Goal: Task Accomplishment & Management: Complete application form

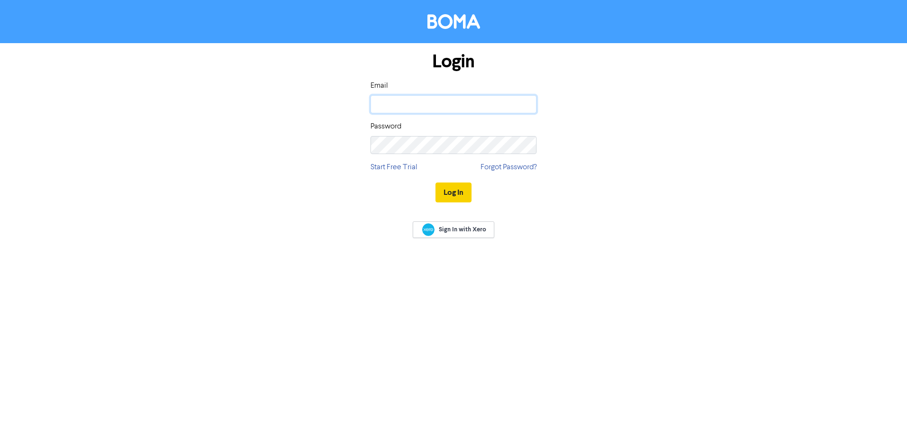
type input "[EMAIL_ADDRESS][DOMAIN_NAME]"
click at [449, 193] on button "Log In" at bounding box center [453, 193] width 36 height 20
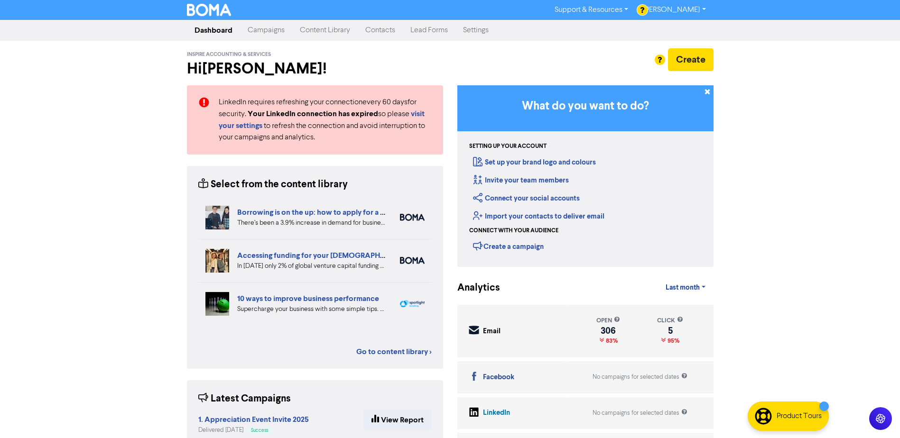
click at [270, 31] on link "Campaigns" at bounding box center [266, 30] width 52 height 19
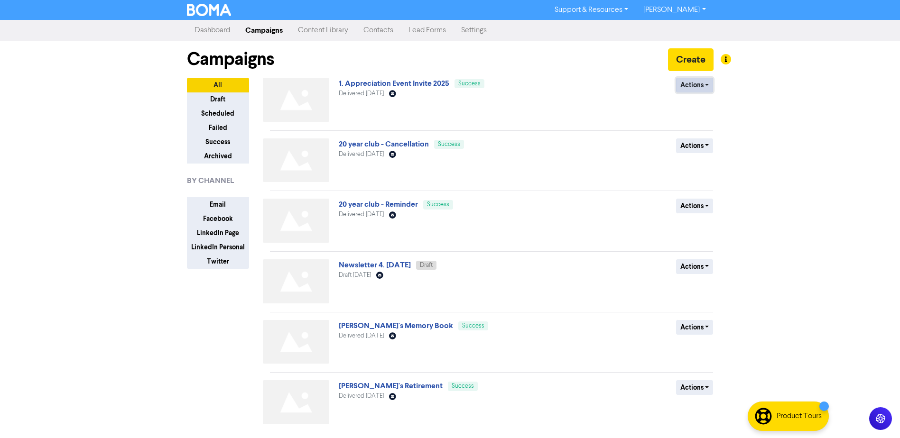
click at [689, 83] on button "Actions" at bounding box center [694, 85] width 37 height 15
click at [699, 108] on button "Duplicate" at bounding box center [713, 105] width 75 height 15
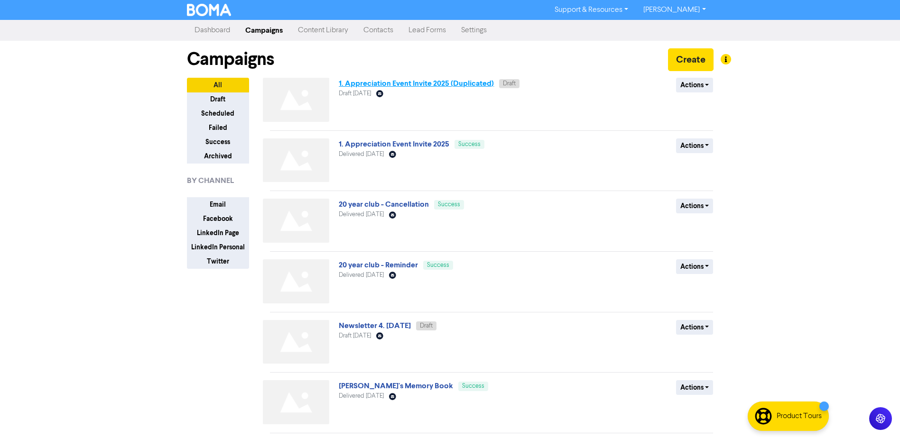
click at [414, 81] on link "1. Appreciation Event Invite 2025 (Duplicated)" at bounding box center [416, 83] width 155 height 9
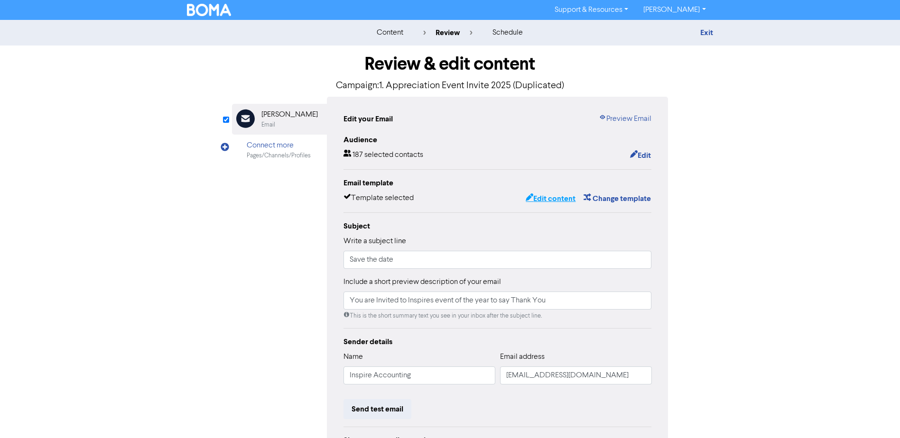
click at [545, 200] on button "Edit content" at bounding box center [550, 199] width 51 height 12
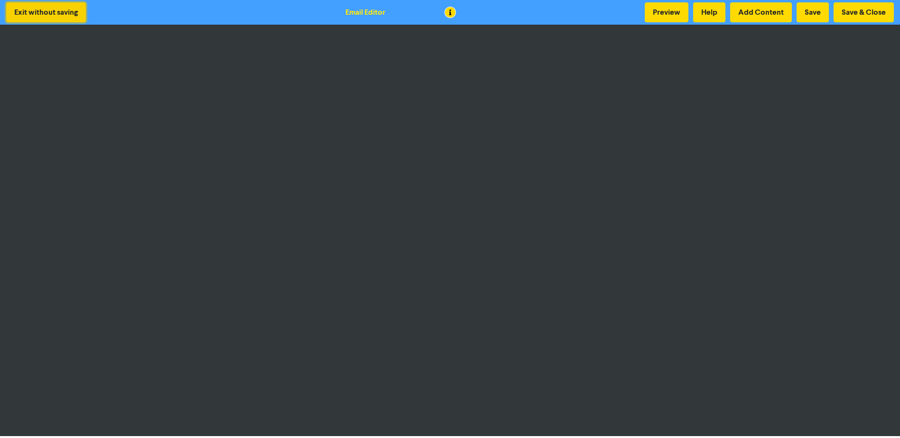
click at [44, 19] on button "Exit without saving" at bounding box center [46, 12] width 80 height 20
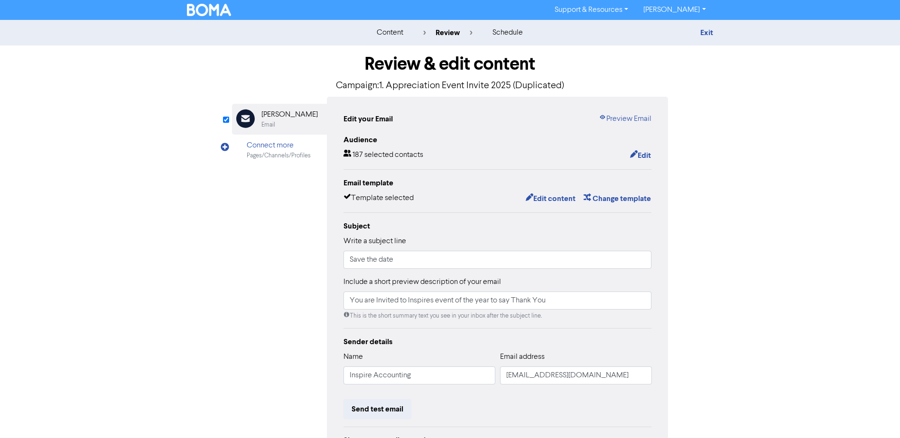
click at [207, 12] on img at bounding box center [209, 10] width 45 height 12
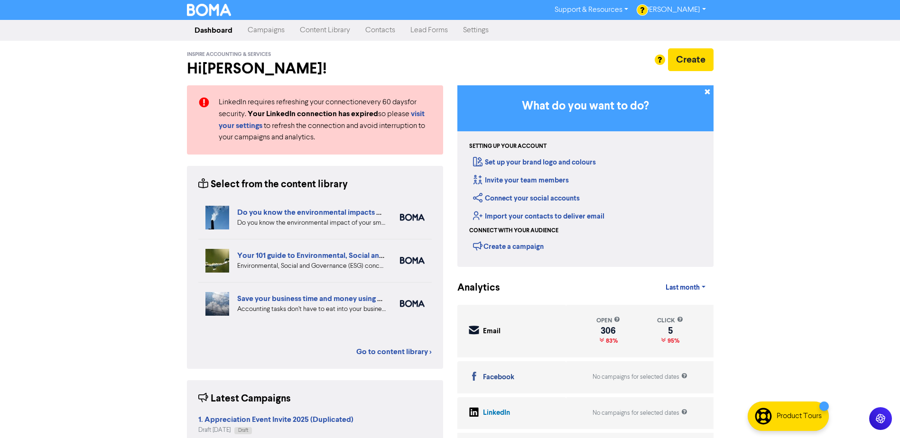
click at [370, 33] on link "Contacts" at bounding box center [380, 30] width 45 height 19
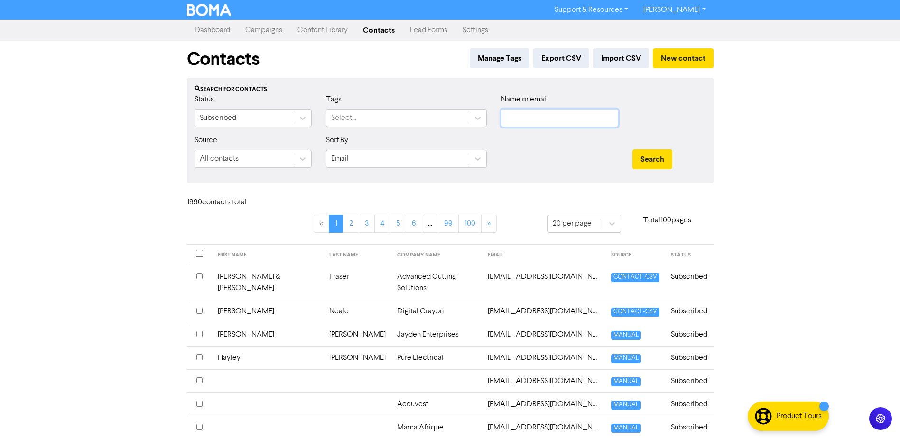
click at [511, 116] on input "text" at bounding box center [559, 118] width 117 height 18
type input "LAUREN"
click at [632, 149] on button "Search" at bounding box center [652, 159] width 40 height 20
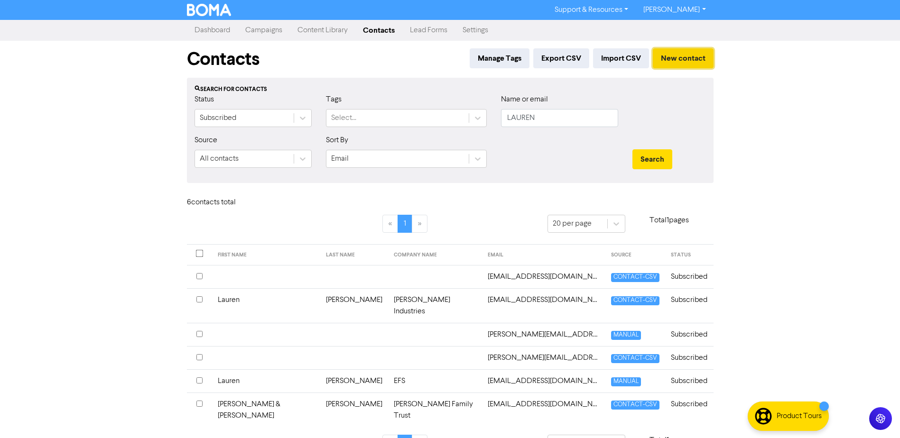
click at [677, 56] on button "New contact" at bounding box center [683, 58] width 61 height 20
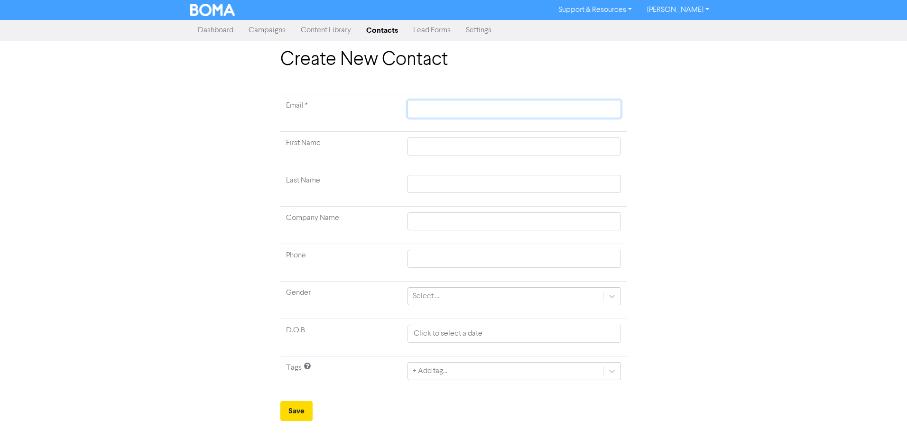
click at [535, 110] on input "text" at bounding box center [513, 109] width 213 height 18
type input "l"
type input "la"
type input "[PERSON_NAME]"
type input "laur"
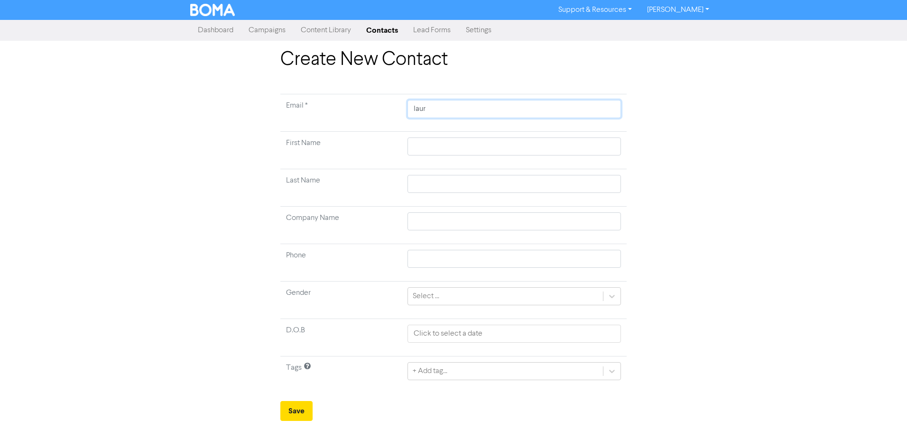
type input "laure"
type input "lauren"
type input "lauren_"
type input "lauren_d"
type input "lauren_du"
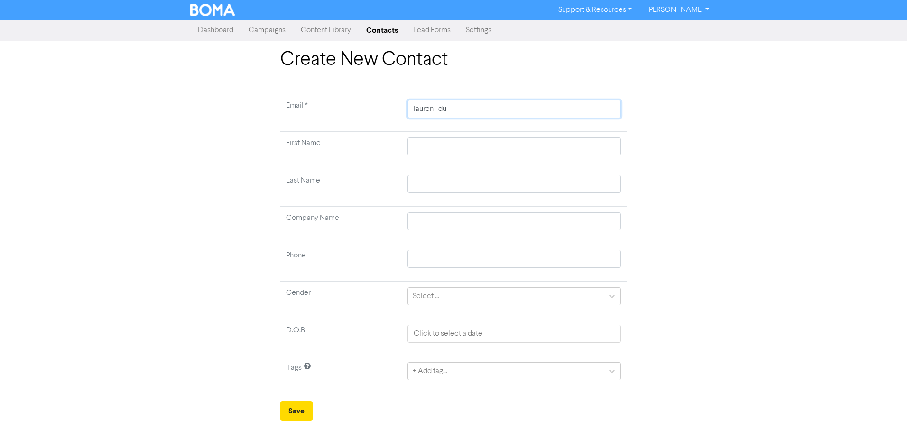
type input "lauren_dun"
type input "lauren_dunn"
type input "lauren_dunne"
type input "lauren_dunne@"
type input "lauren_dunne@o"
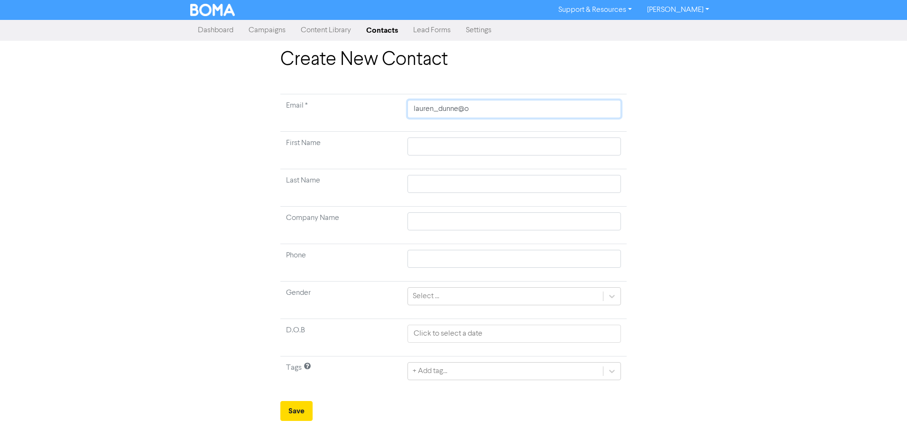
type input "lauren_dunne@ou"
type input "lauren_dunne@out"
type input "lauren_dunne@outl"
type input "lauren_dunne@outlo"
type input "lauren_dunne@outloo"
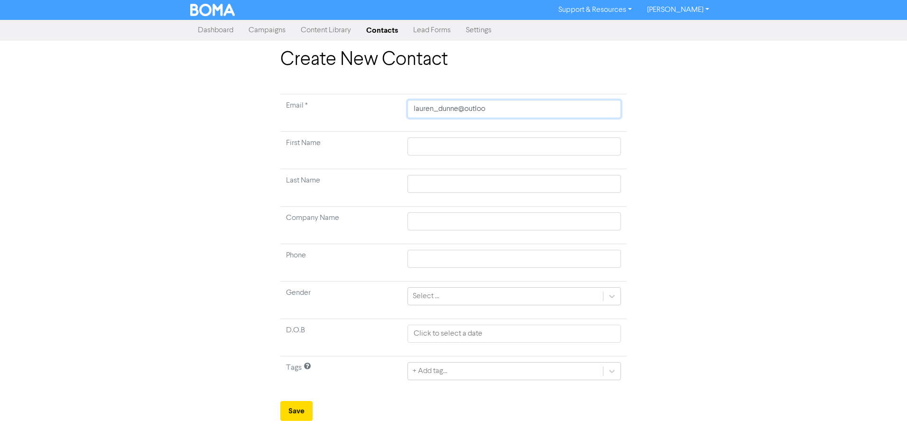
type input "[EMAIL_ADDRESS]"
type input "[EMAIL_ADDRESS]."
type input "lauren_dunne@outlook.c"
type input "[EMAIL_ADDRESS][DOMAIN_NAME]"
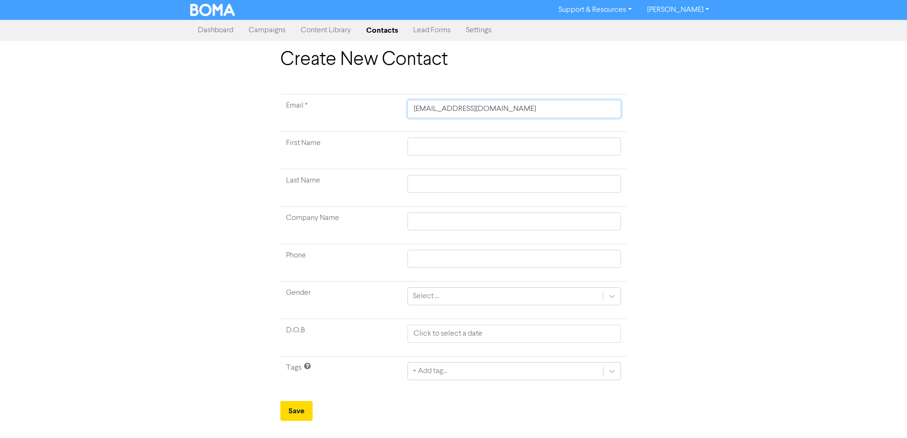
type input "[EMAIL_ADDRESS][DOMAIN_NAME]"
click at [485, 141] on input "text" at bounding box center [513, 147] width 213 height 18
type input "L"
type input "La"
type input "[PERSON_NAME]"
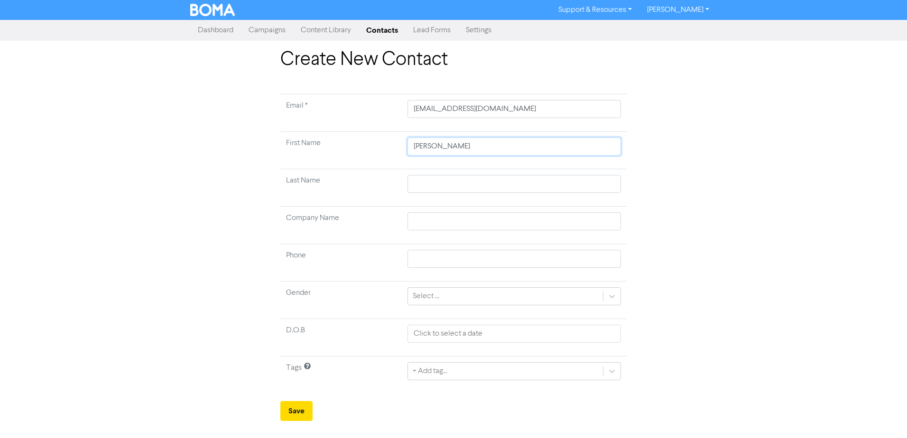
type input "Laur"
type input "Laure"
type input "Lauren"
click at [366, 178] on td "Last Name" at bounding box center [340, 187] width 121 height 37
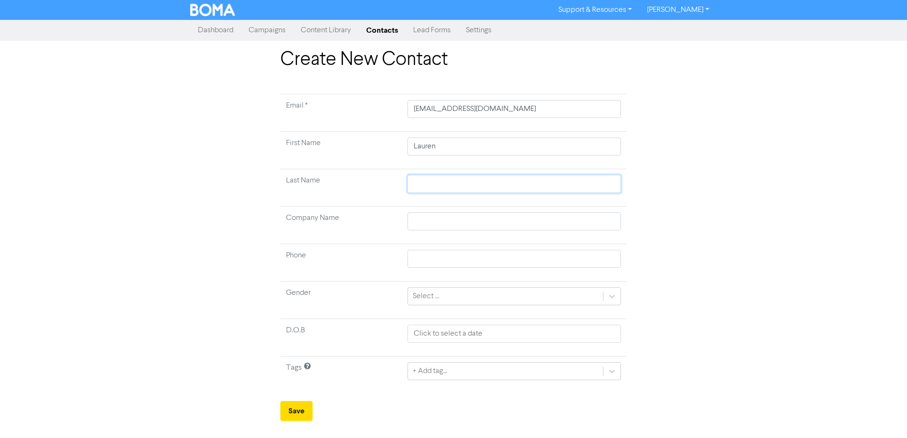
click at [420, 189] on input "text" at bounding box center [513, 184] width 213 height 18
type input "D"
type input "Du"
type input "Dun"
type input "[PERSON_NAME]"
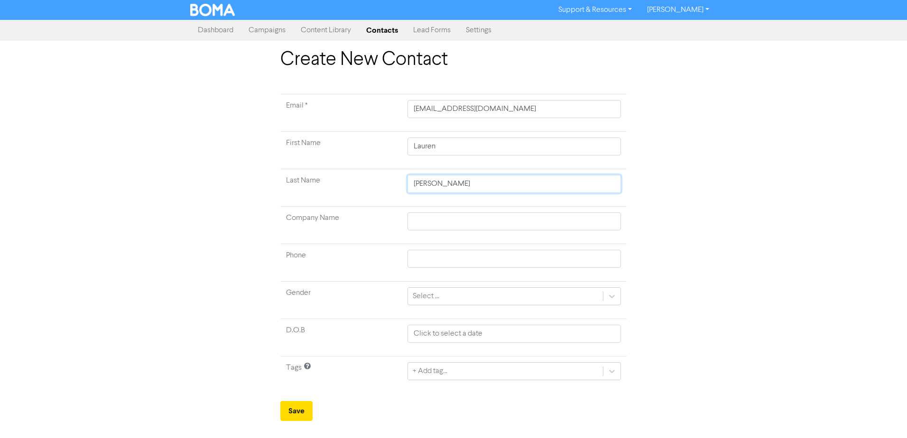
type input "[PERSON_NAME]"
click at [370, 208] on td "Company Name" at bounding box center [340, 225] width 121 height 37
click at [429, 218] on input "text" at bounding box center [513, 222] width 213 height 18
type input "E"
type input "EF"
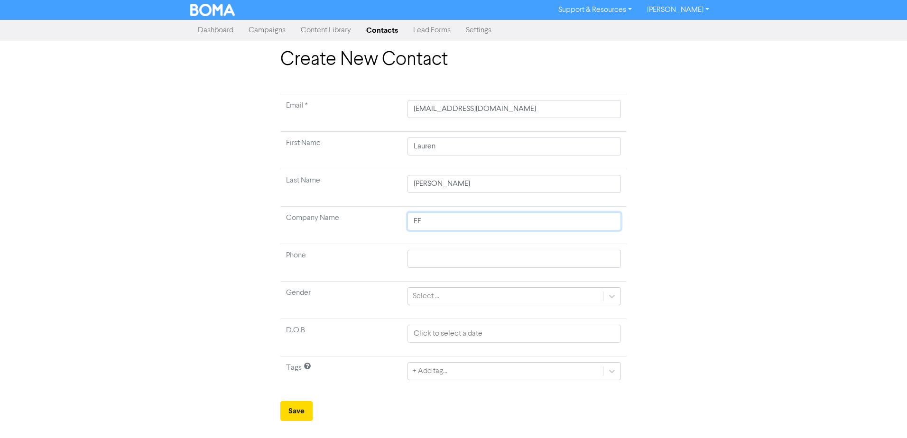
type input "EFS"
click at [296, 267] on td "Phone" at bounding box center [340, 262] width 121 height 37
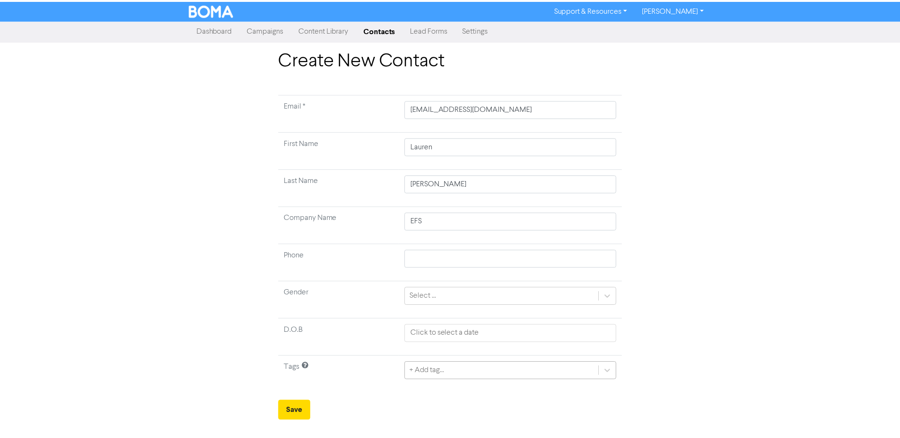
scroll to position [88, 0]
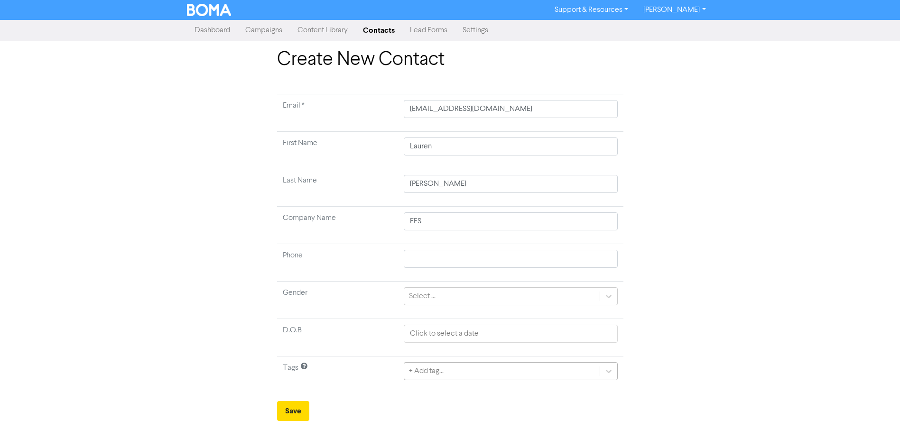
click at [446, 374] on div "+ Add tag..." at bounding box center [510, 371] width 213 height 18
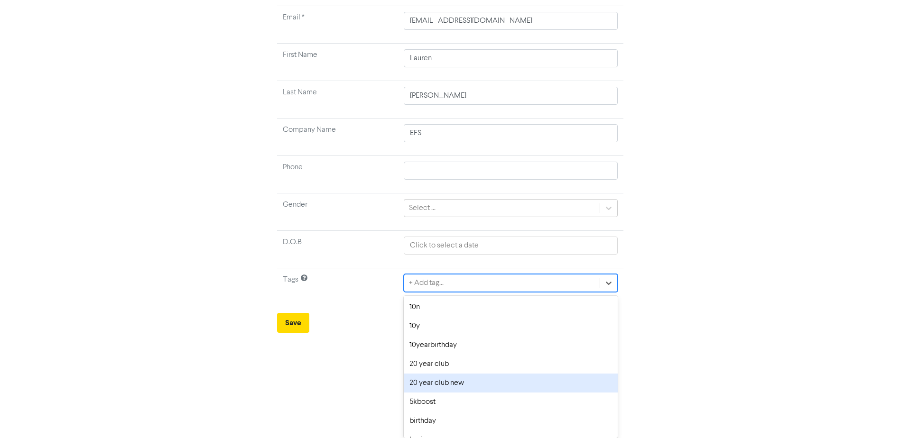
type input "h"
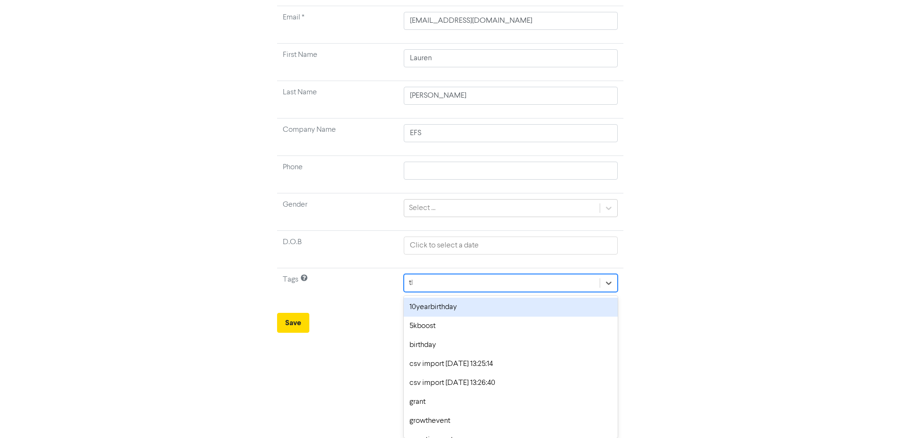
scroll to position [64, 0]
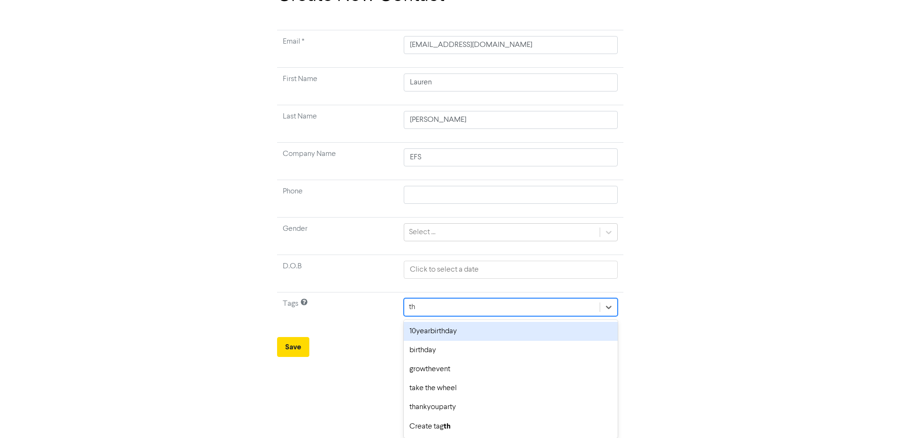
type input "tha"
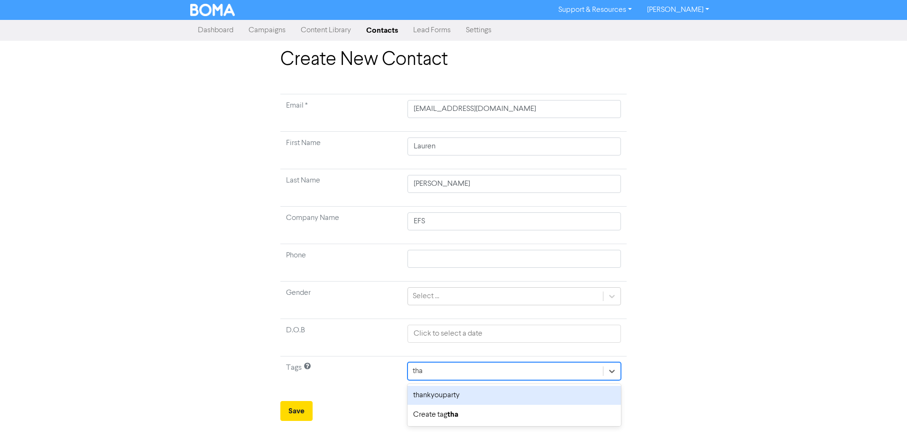
click at [453, 396] on div "thankyouparty" at bounding box center [513, 395] width 213 height 19
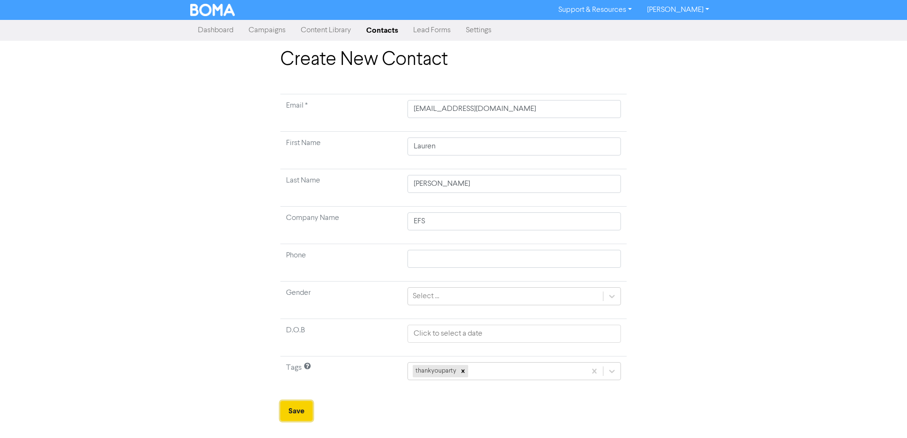
click at [296, 413] on button "Save" at bounding box center [296, 411] width 32 height 20
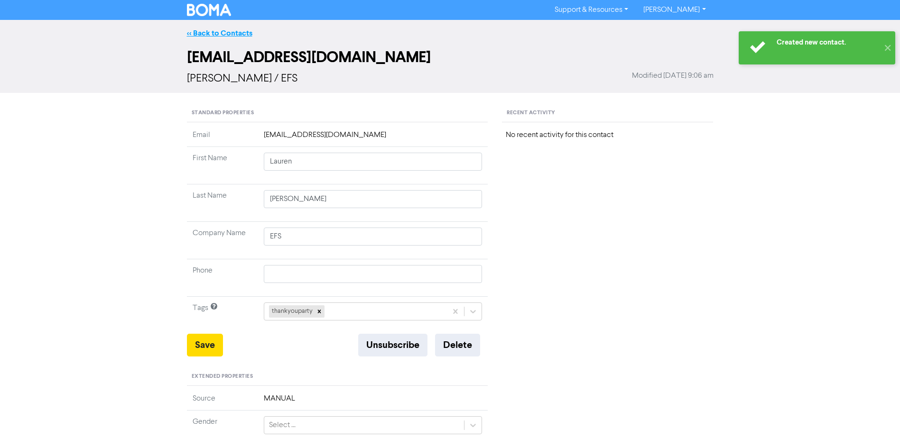
click at [233, 36] on link "<< Back to Contacts" at bounding box center [219, 32] width 65 height 9
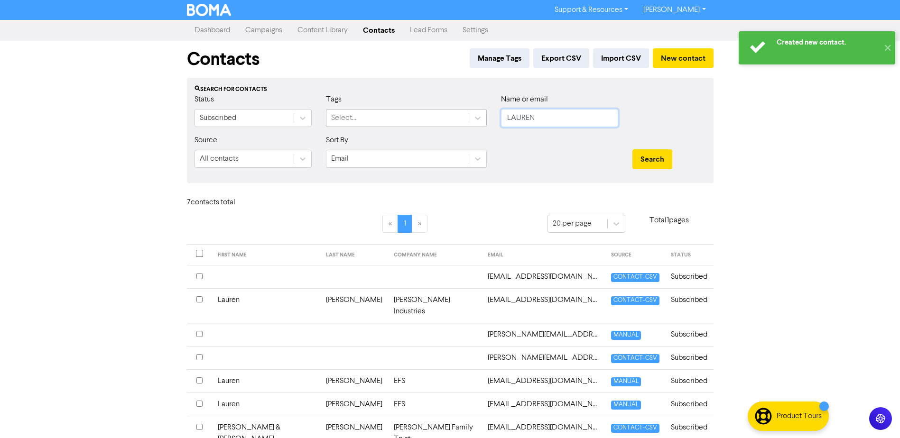
drag, startPoint x: 528, startPoint y: 120, endPoint x: 424, endPoint y: 123, distance: 104.9
click at [424, 123] on div "Status Subscribed Tags Select... Name or email [PERSON_NAME]" at bounding box center [450, 114] width 526 height 41
type input "[PERSON_NAME]"
click at [632, 149] on button "Search" at bounding box center [652, 159] width 40 height 20
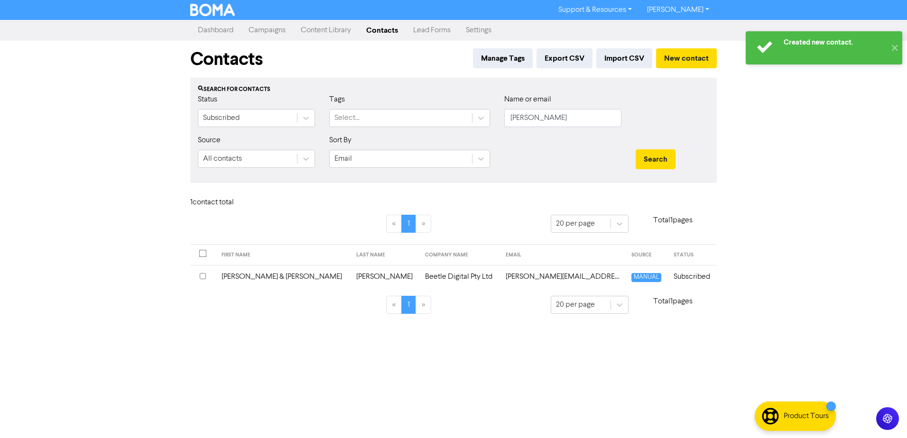
click at [250, 280] on td "[PERSON_NAME] & [PERSON_NAME]" at bounding box center [283, 276] width 135 height 23
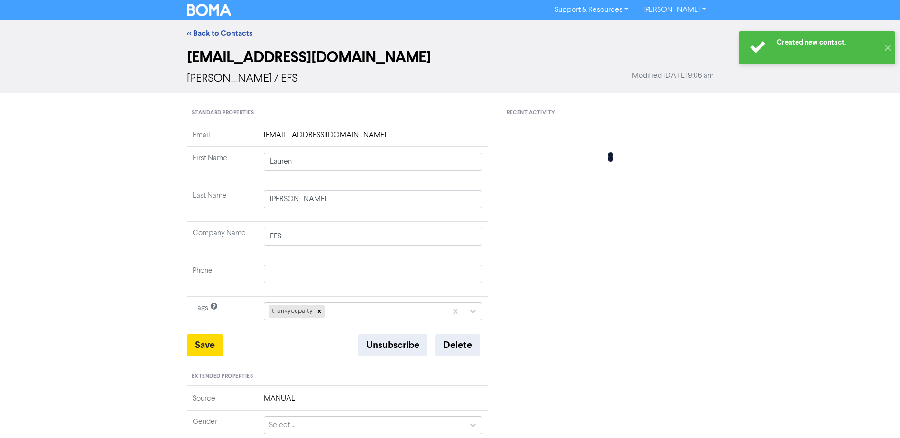
type input "[PERSON_NAME] & [PERSON_NAME]"
type input "[PERSON_NAME]"
type input "Beetle Digital Pty Ltd"
type input "0428 500 880"
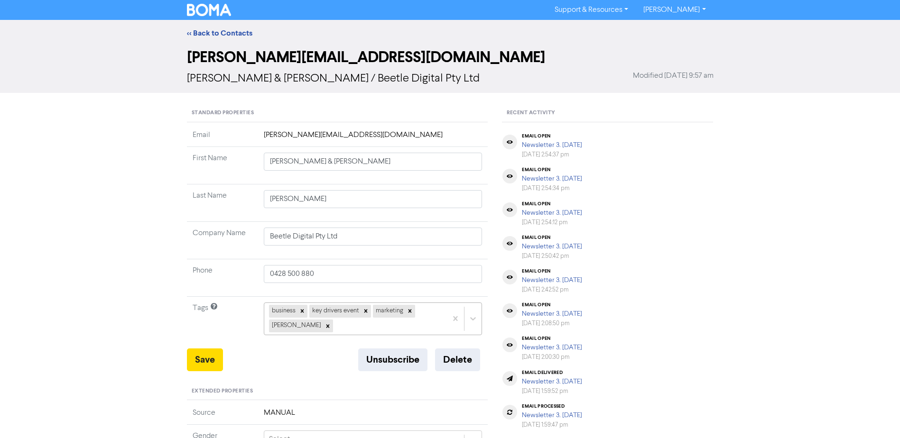
click at [333, 326] on div "business key drivers event marketing [PERSON_NAME]" at bounding box center [373, 319] width 219 height 32
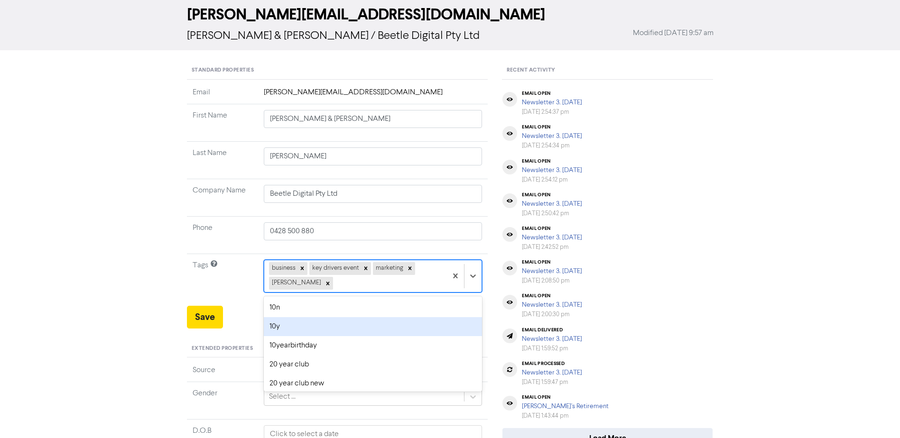
scroll to position [47, 0]
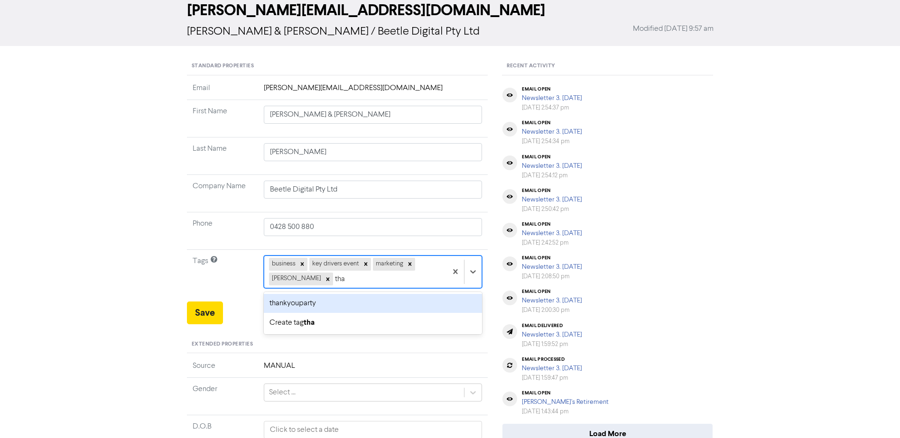
type input "than"
click at [309, 306] on div "thankyouparty" at bounding box center [373, 303] width 219 height 19
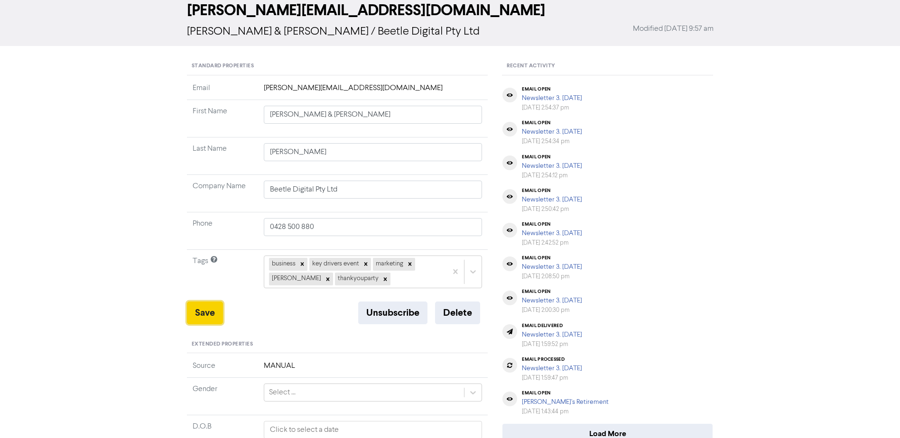
click at [213, 312] on button "Save" at bounding box center [205, 313] width 36 height 23
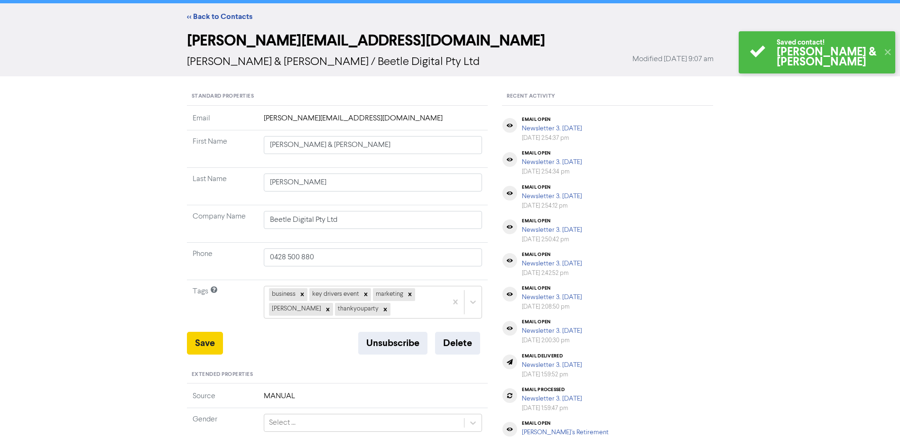
scroll to position [0, 0]
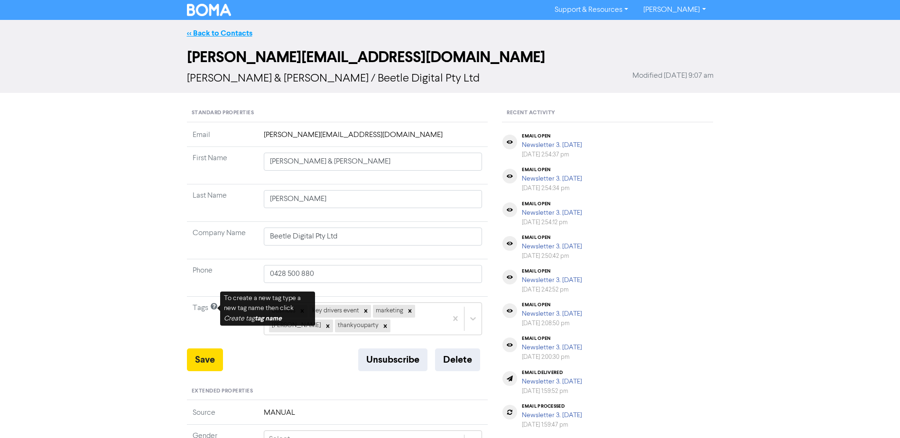
click at [219, 32] on link "<< Back to Contacts" at bounding box center [219, 32] width 65 height 9
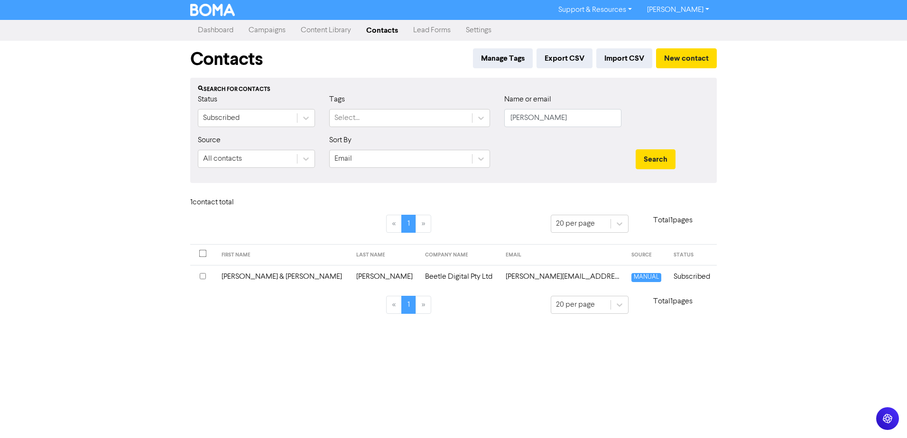
click at [255, 30] on link "Campaigns" at bounding box center [267, 30] width 52 height 19
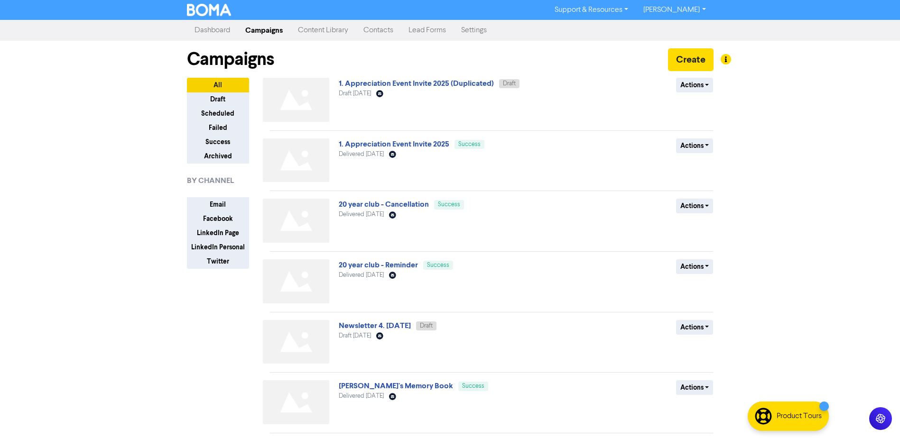
click at [469, 84] on link "1. Appreciation Event Invite 2025 (Duplicated)" at bounding box center [416, 83] width 155 height 9
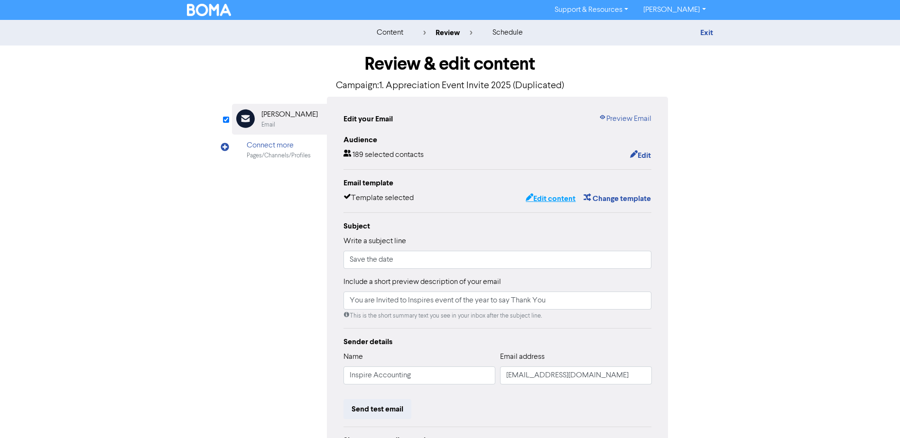
click at [555, 202] on button "Edit content" at bounding box center [550, 199] width 51 height 12
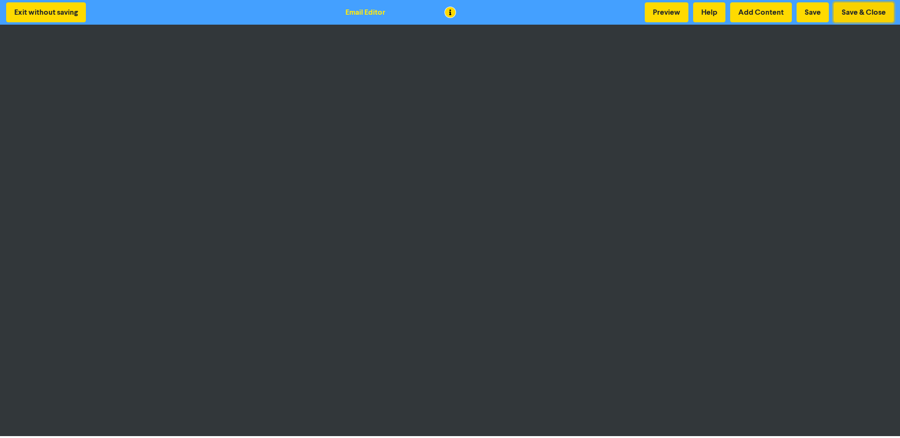
click at [851, 15] on button "Save & Close" at bounding box center [863, 12] width 60 height 20
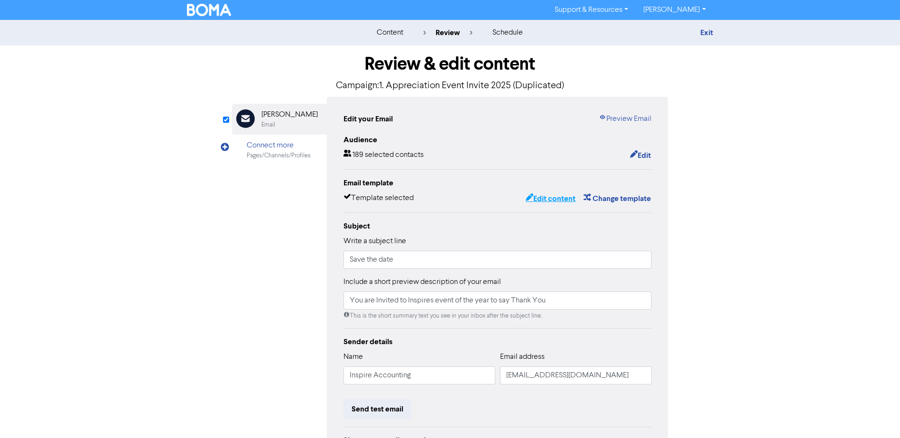
click at [561, 198] on button "Edit content" at bounding box center [550, 199] width 51 height 12
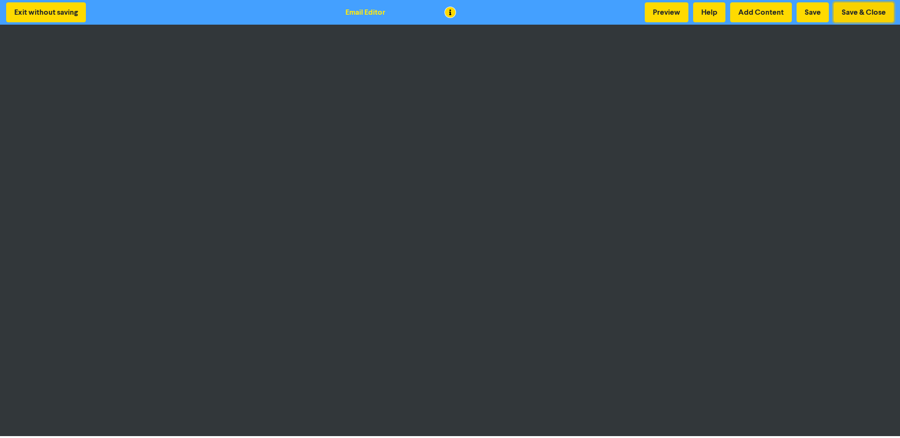
click at [849, 14] on button "Save & Close" at bounding box center [863, 12] width 60 height 20
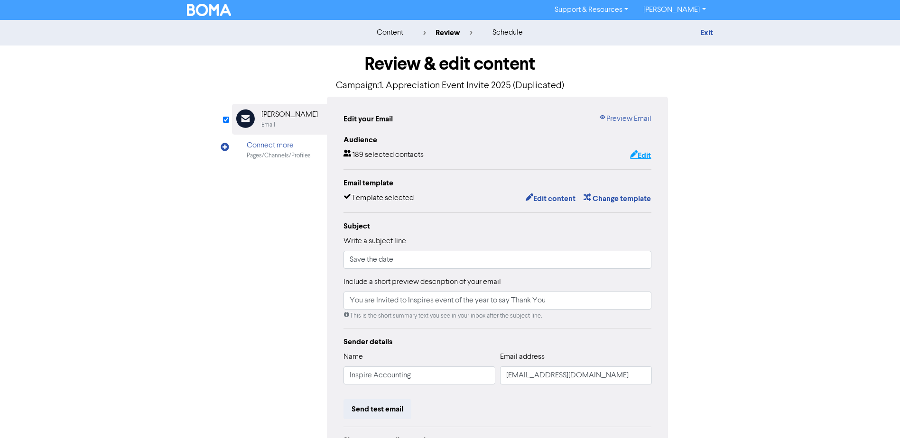
click at [644, 155] on button "Edit" at bounding box center [640, 155] width 22 height 12
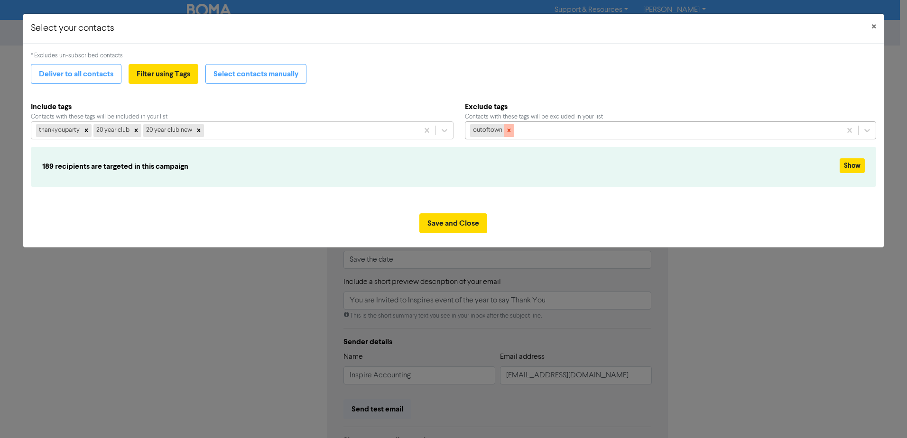
click at [511, 131] on icon at bounding box center [509, 130] width 7 height 7
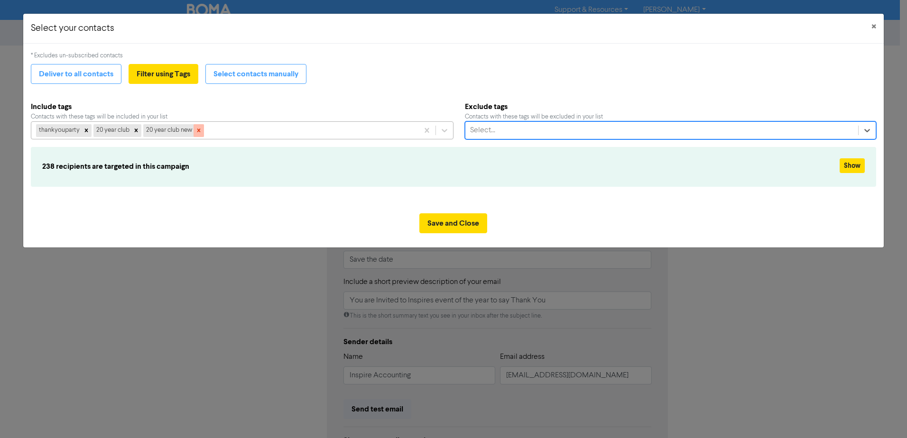
click at [198, 130] on icon at bounding box center [198, 130] width 3 height 3
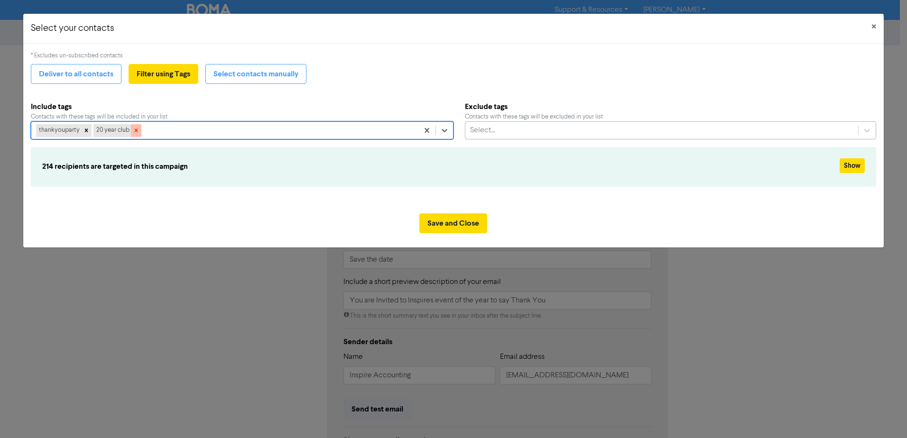
click at [133, 129] on icon at bounding box center [136, 130] width 7 height 7
click at [83, 131] on icon at bounding box center [86, 130] width 7 height 7
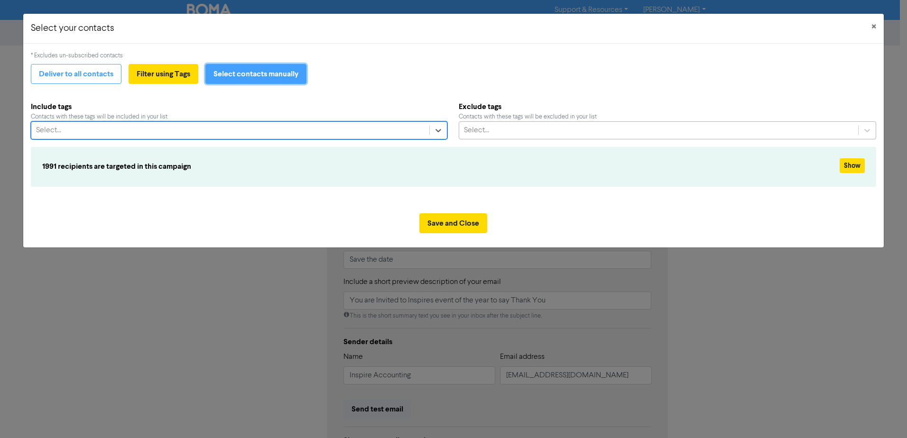
click at [260, 71] on button "Select contacts manually" at bounding box center [255, 74] width 101 height 20
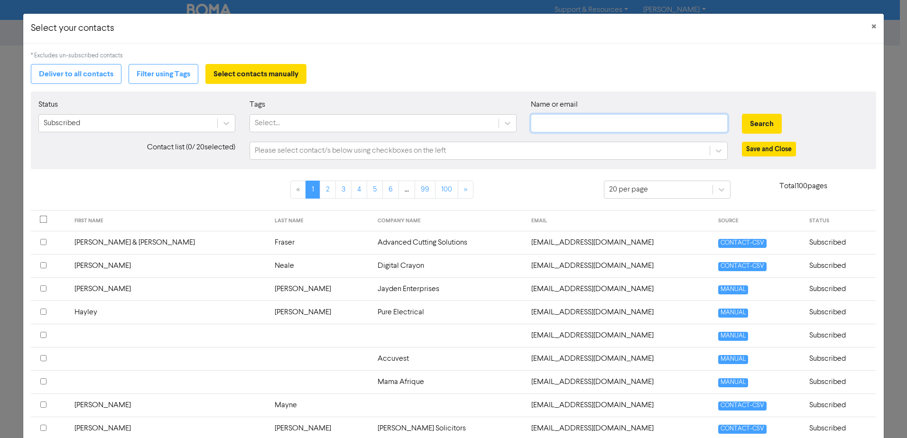
click at [605, 123] on input "text" at bounding box center [629, 123] width 197 height 18
click at [756, 125] on button "Search" at bounding box center [762, 124] width 40 height 20
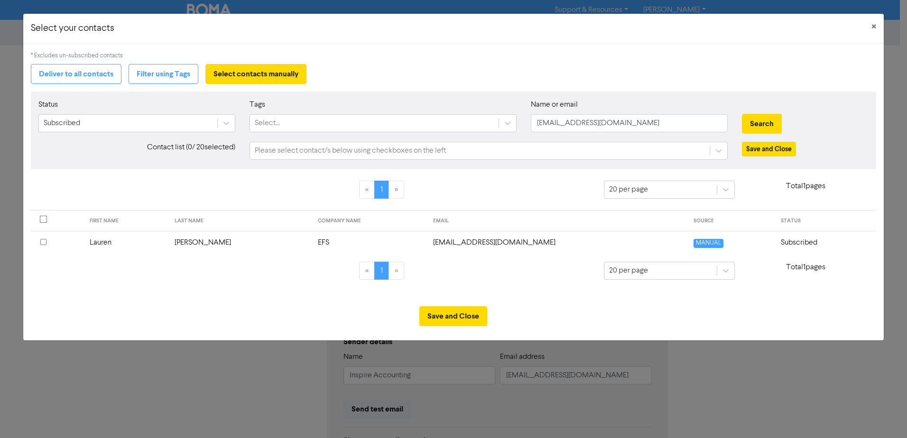
click at [45, 242] on input "checkbox" at bounding box center [43, 242] width 6 height 6
drag, startPoint x: 644, startPoint y: 124, endPoint x: 496, endPoint y: 126, distance: 147.5
click at [496, 126] on div "Status Subscribed Tags Select... Name or email [PERSON_NAME][EMAIL_ADDRESS][DOM…" at bounding box center [453, 119] width 844 height 41
click at [763, 120] on button "Search" at bounding box center [762, 124] width 40 height 20
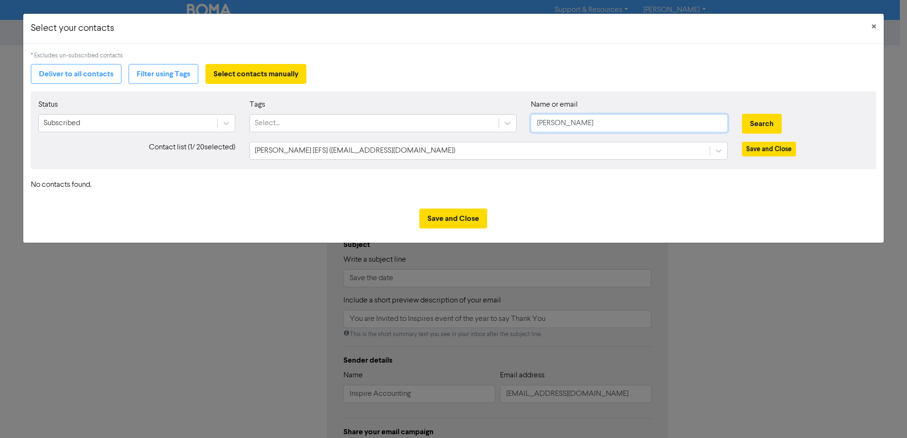
click at [571, 127] on input "[PERSON_NAME]" at bounding box center [629, 123] width 197 height 18
drag, startPoint x: 559, startPoint y: 128, endPoint x: 448, endPoint y: 128, distance: 110.5
click at [448, 128] on div "Status Subscribed Tags Select... Name or email [PERSON_NAME] Search" at bounding box center [453, 119] width 844 height 41
type input "[PERSON_NAME]"
click at [742, 114] on button "Search" at bounding box center [762, 124] width 40 height 20
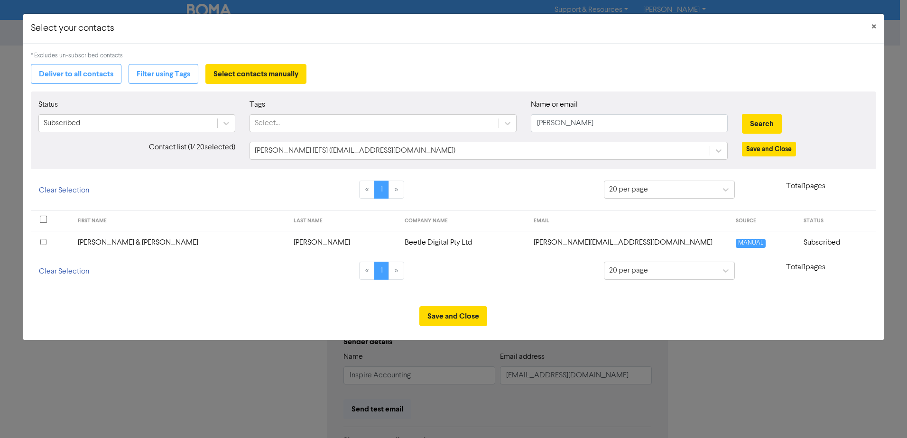
click at [43, 244] on input "checkbox" at bounding box center [43, 242] width 6 height 6
click at [444, 314] on button "Save and Close" at bounding box center [453, 316] width 68 height 20
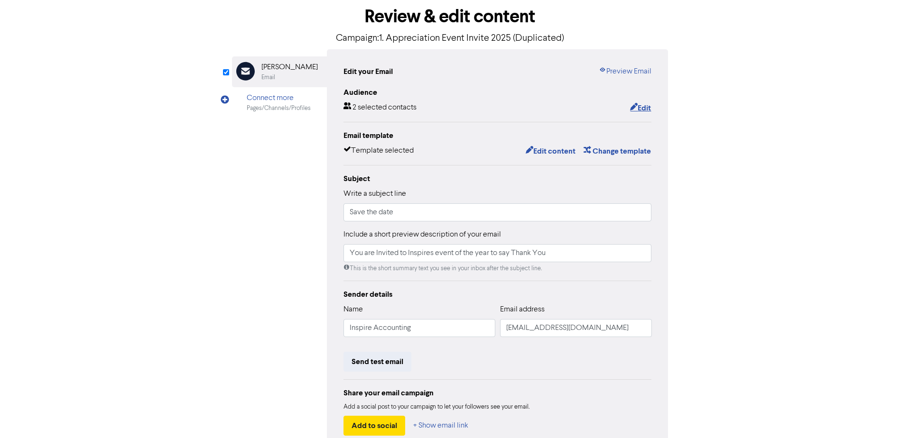
scroll to position [105, 0]
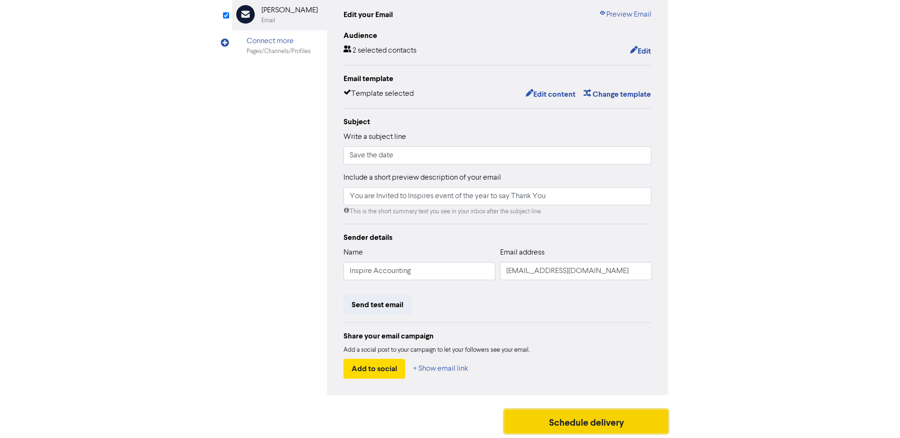
click at [556, 421] on button "Schedule delivery" at bounding box center [586, 422] width 164 height 24
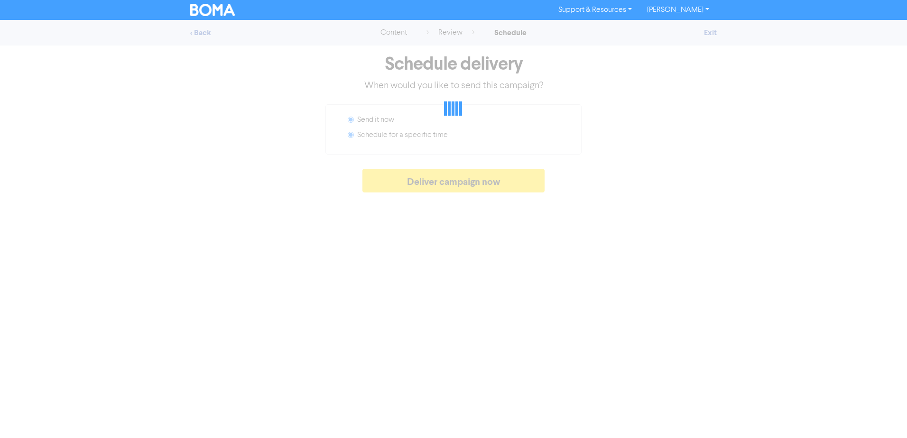
radio input "false"
radio input "true"
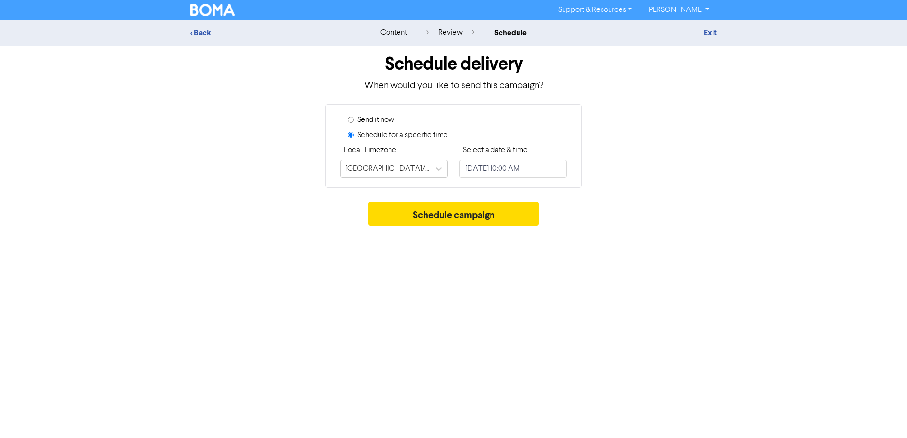
click at [359, 122] on label "Send it now" at bounding box center [375, 119] width 37 height 11
click at [354, 122] on input "Send it now" at bounding box center [351, 120] width 6 height 6
radio input "true"
radio input "false"
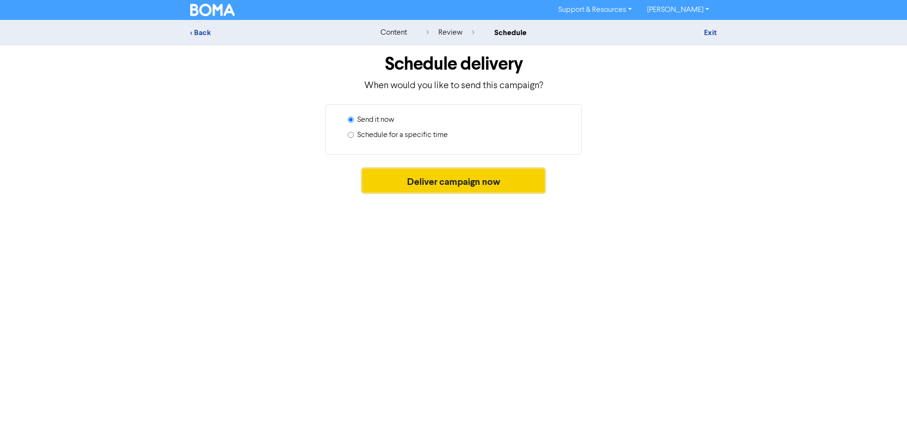
click at [423, 177] on button "Deliver campaign now" at bounding box center [453, 181] width 183 height 24
